Goal: Information Seeking & Learning: Learn about a topic

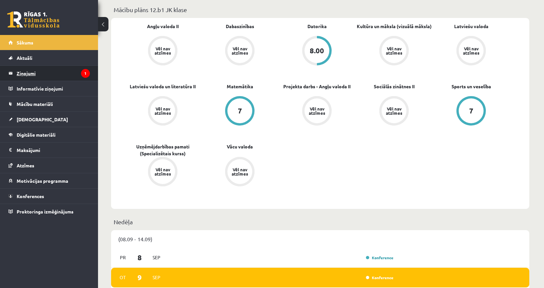
scroll to position [163, 0]
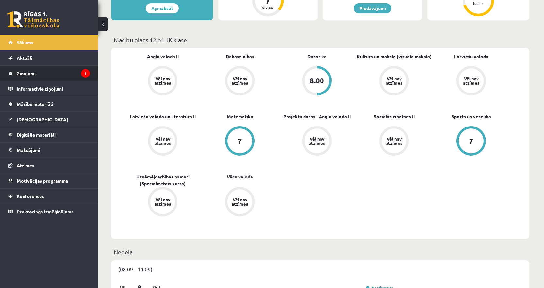
click at [45, 71] on legend "Ziņojumi 1" at bounding box center [53, 73] width 73 height 15
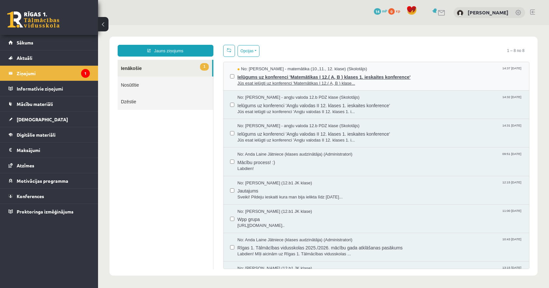
click at [285, 81] on span "Jūs esat ielūgti uz konferenci 'Matemātikas I 12.( A, B ) klase..." at bounding box center [380, 83] width 285 height 6
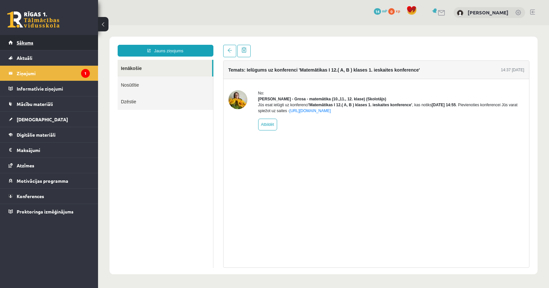
click at [30, 42] on span "Sākums" at bounding box center [25, 43] width 17 height 6
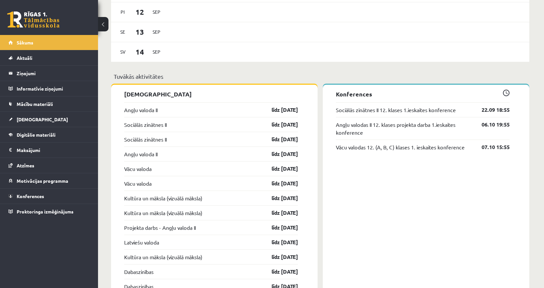
scroll to position [523, 0]
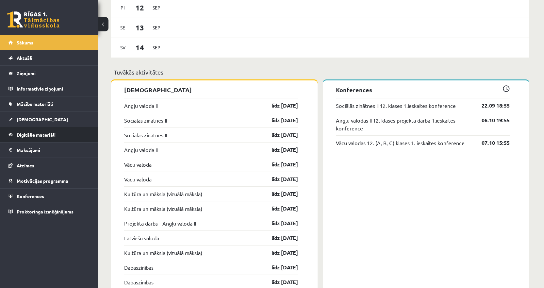
click at [37, 136] on span "Digitālie materiāli" at bounding box center [36, 135] width 39 height 6
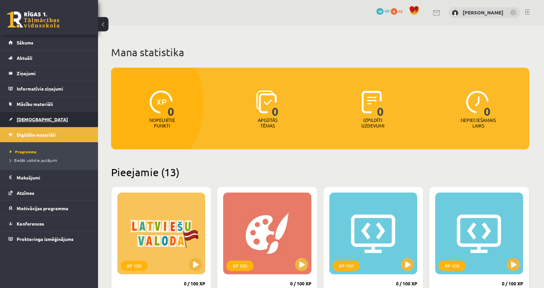
click at [33, 121] on span "[DEMOGRAPHIC_DATA]" at bounding box center [42, 119] width 51 height 6
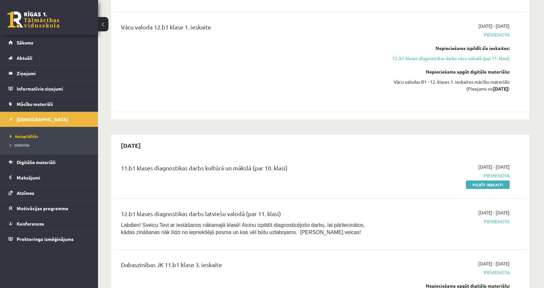
scroll to position [523, 0]
